Goal: Navigation & Orientation: Find specific page/section

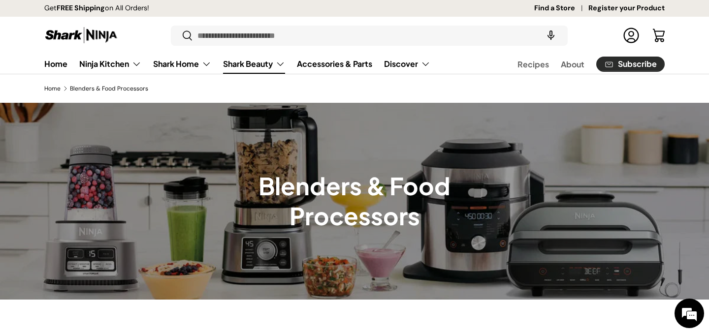
click at [236, 61] on link "Shark Beauty" at bounding box center [254, 64] width 62 height 20
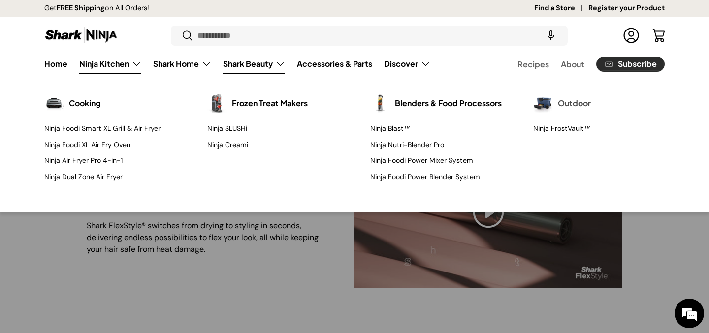
click at [541, 107] on img "Primary" at bounding box center [543, 103] width 20 height 20
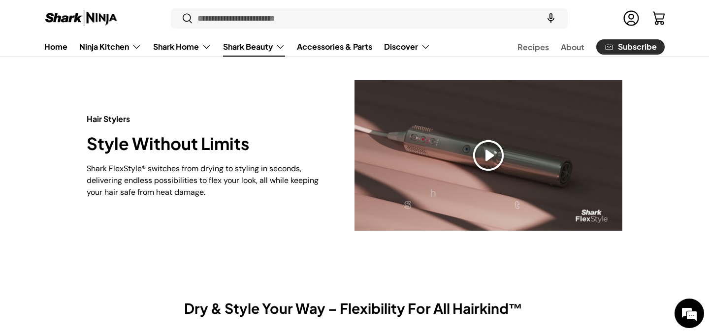
scroll to position [29, 0]
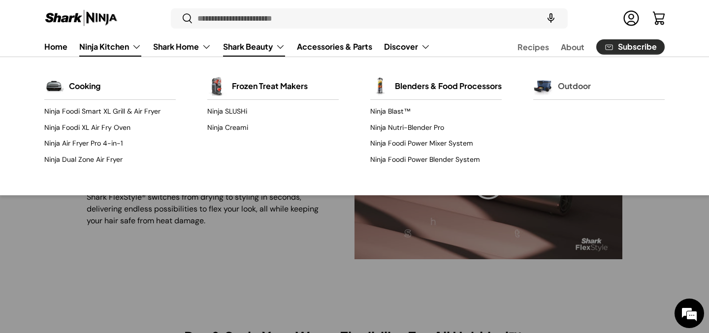
click at [549, 87] on img "Primary" at bounding box center [543, 86] width 20 height 20
click at [550, 114] on link "Ninja FrostVault™" at bounding box center [598, 112] width 131 height 16
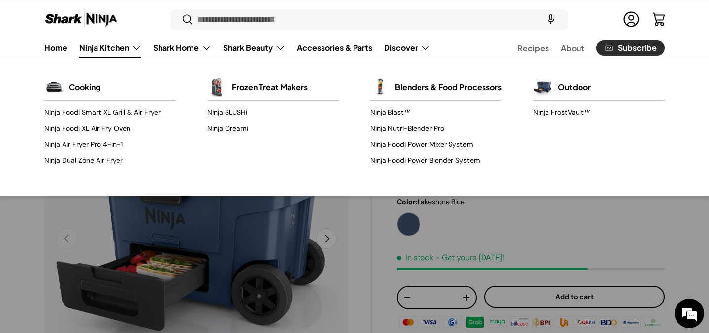
click at [104, 54] on link "Ninja Kitchen" at bounding box center [110, 48] width 62 height 20
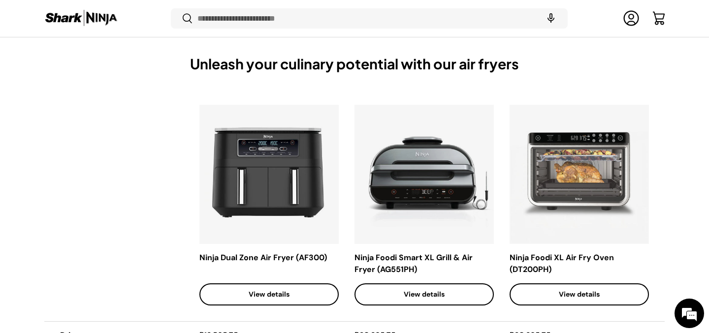
scroll to position [4048, 0]
